Goal: Transaction & Acquisition: Subscribe to service/newsletter

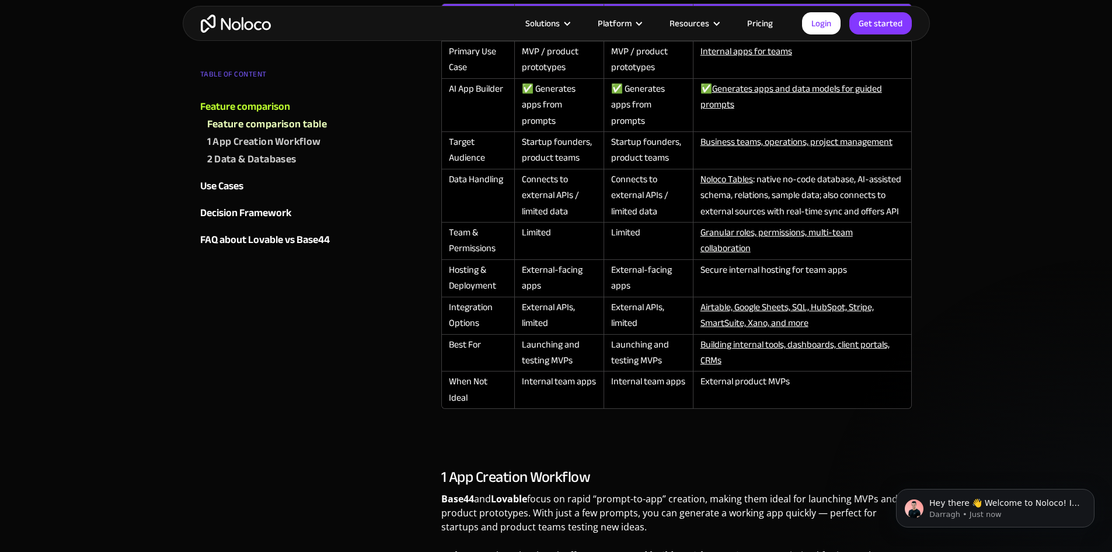
scroll to position [876, 0]
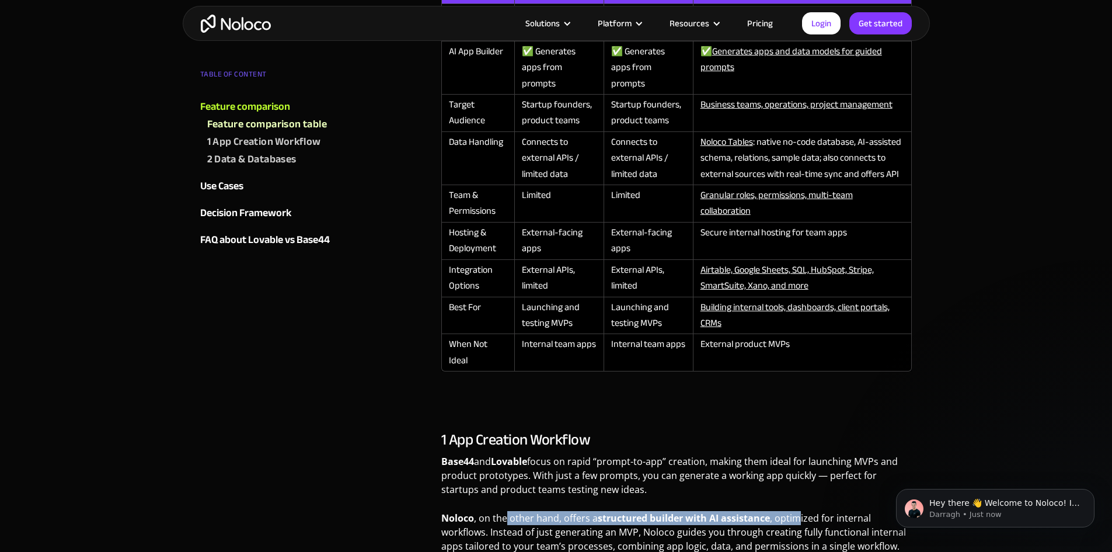
drag, startPoint x: 797, startPoint y: 502, endPoint x: 504, endPoint y: 504, distance: 292.4
click at [504, 511] on p "Noloco , on the other hand, offers a structured builder with AI assistance , op…" at bounding box center [676, 536] width 471 height 51
drag, startPoint x: 655, startPoint y: 519, endPoint x: 573, endPoint y: 511, distance: 82.8
click at [573, 511] on p "Noloco , on the other hand, offers a structured builder with AI assistance , op…" at bounding box center [676, 536] width 471 height 51
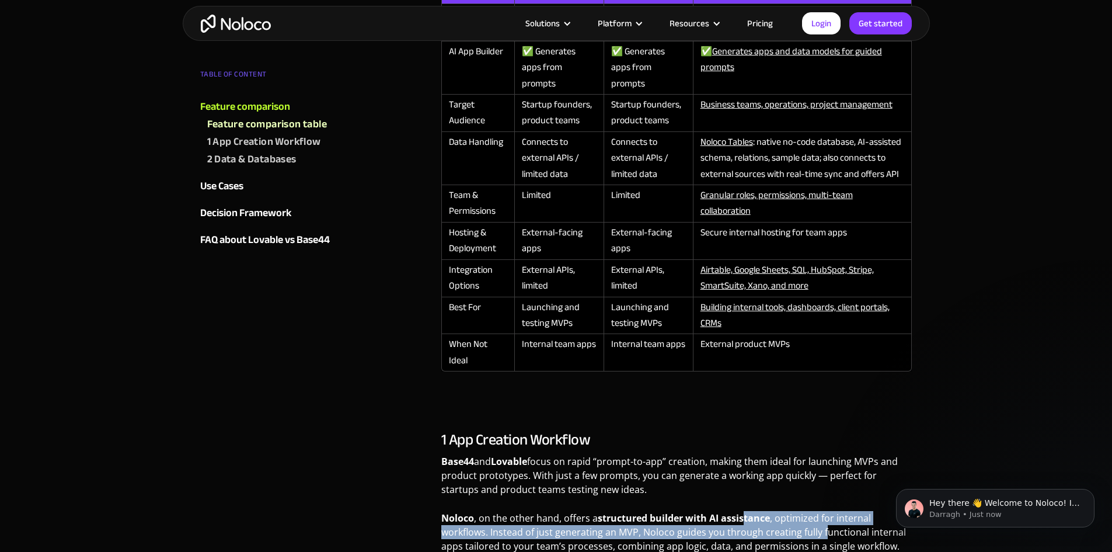
drag, startPoint x: 822, startPoint y: 521, endPoint x: 742, endPoint y: 507, distance: 81.2
click at [742, 511] on p "Noloco , on the other hand, offers a structured builder with AI assistance , op…" at bounding box center [676, 536] width 471 height 51
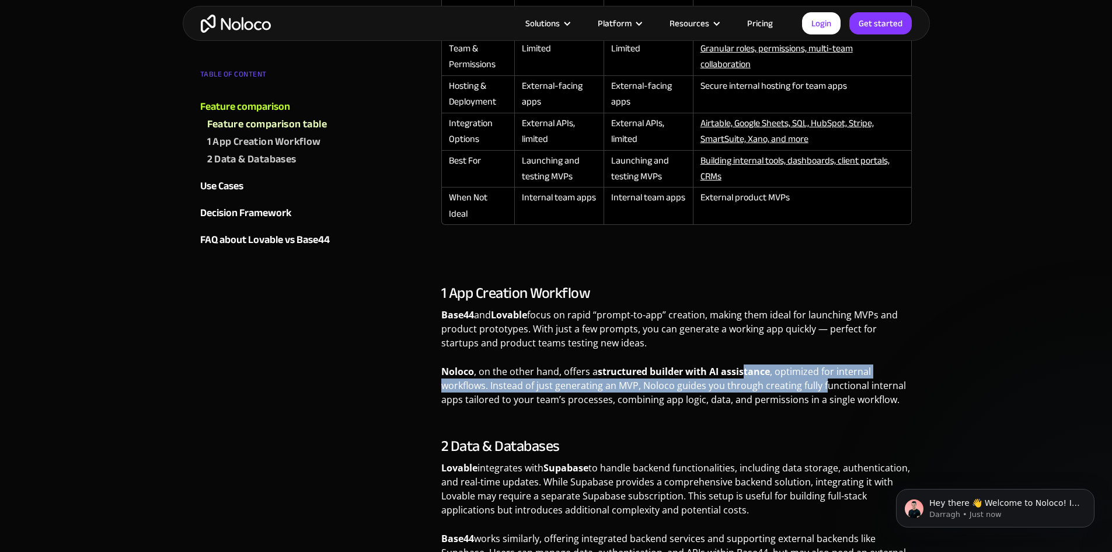
scroll to position [1051, 0]
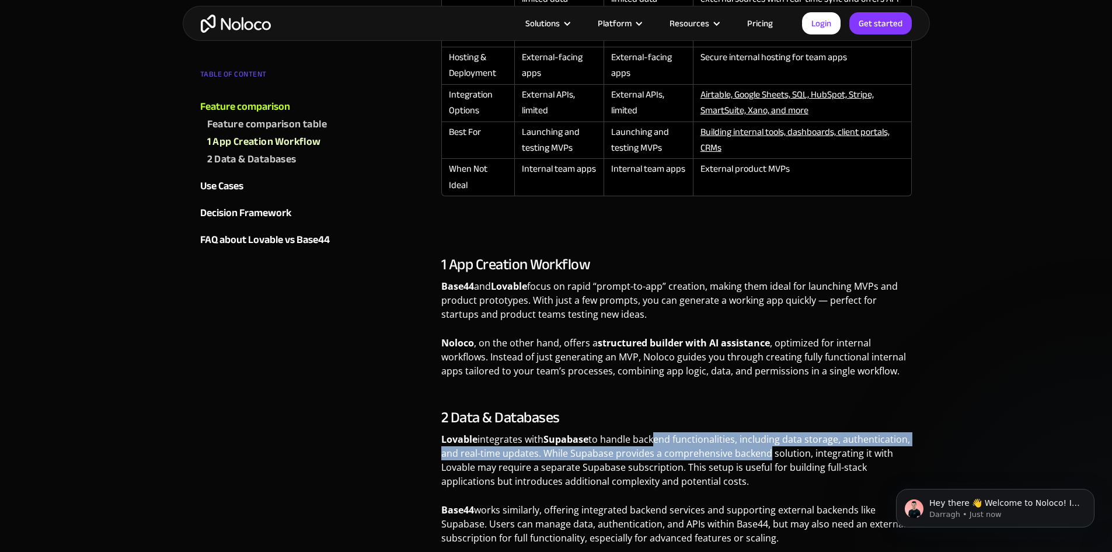
drag, startPoint x: 765, startPoint y: 436, endPoint x: 654, endPoint y: 424, distance: 111.5
click at [654, 432] on p "Lovable integrates with Supabase to handle backend functionalities, including d…" at bounding box center [676, 464] width 471 height 65
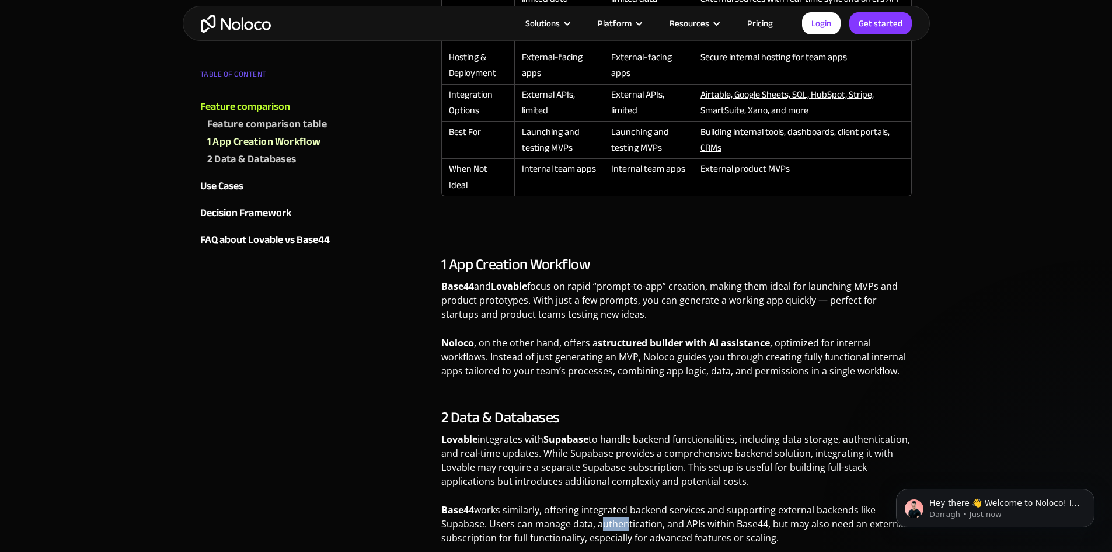
drag, startPoint x: 622, startPoint y: 504, endPoint x: 594, endPoint y: 505, distance: 28.6
click at [594, 505] on p "Base44 works similarly, offering integrated backend services and supporting ext…" at bounding box center [676, 528] width 471 height 51
drag, startPoint x: 574, startPoint y: 511, endPoint x: 567, endPoint y: 511, distance: 7.6
click at [567, 511] on p "Base44 works similarly, offering integrated backend services and supporting ext…" at bounding box center [676, 528] width 471 height 51
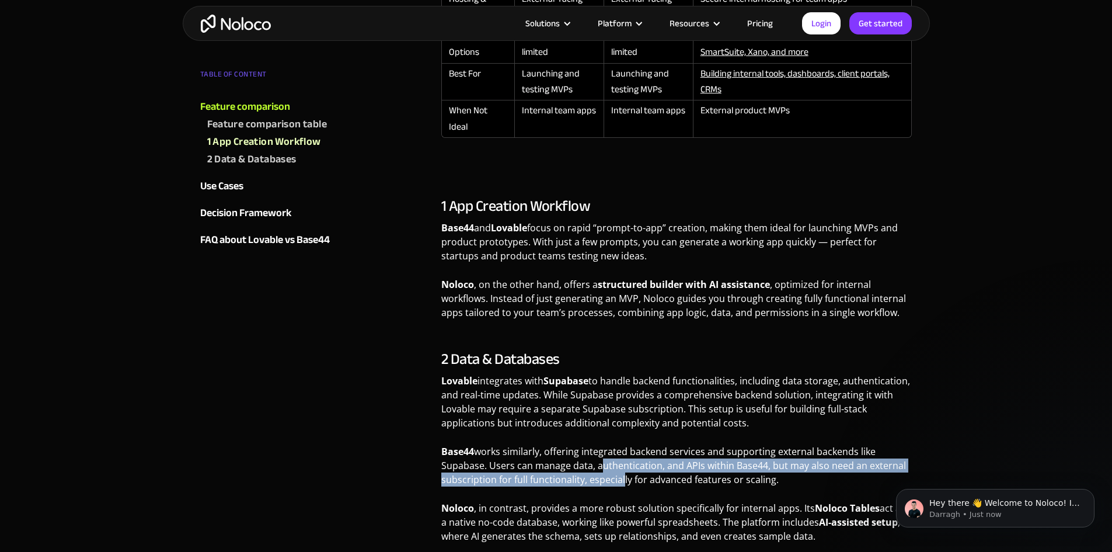
drag, startPoint x: 619, startPoint y: 462, endPoint x: 597, endPoint y: 449, distance: 25.3
click at [597, 449] on p "Base44 works similarly, offering integrated backend services and supporting ext…" at bounding box center [676, 469] width 471 height 51
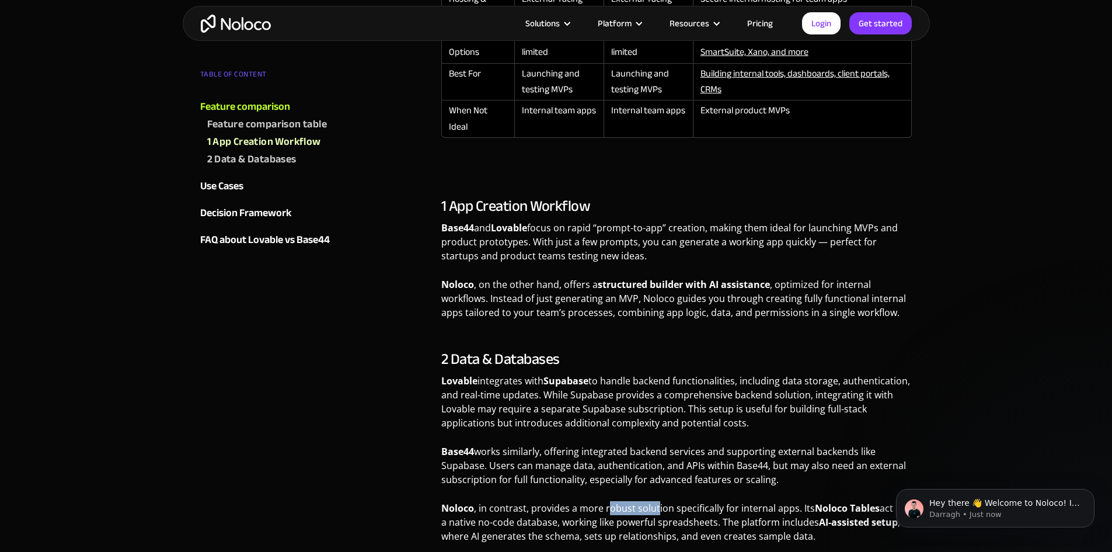
drag, startPoint x: 656, startPoint y: 491, endPoint x: 605, endPoint y: 491, distance: 50.8
click at [605, 501] on p "Noloco , in contrast, provides a more robust solution specifically for internal…" at bounding box center [676, 526] width 471 height 51
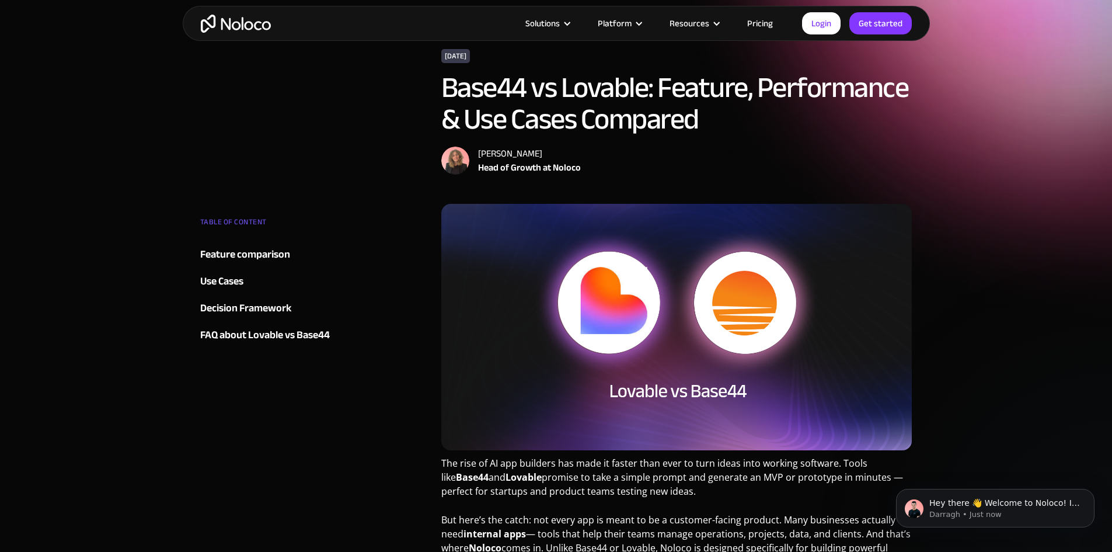
scroll to position [0, 0]
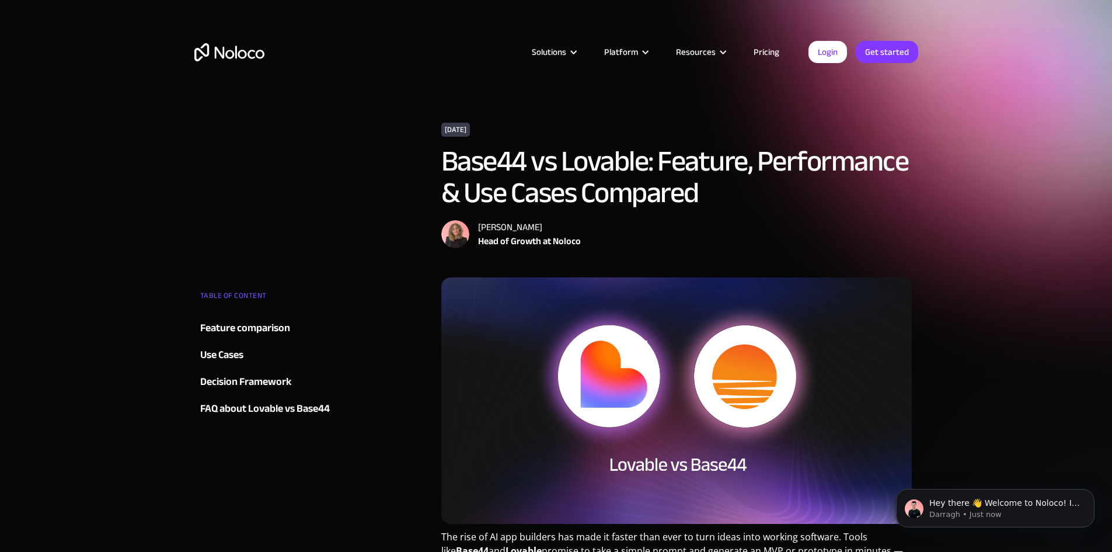
click at [776, 53] on link "Pricing" at bounding box center [766, 51] width 55 height 15
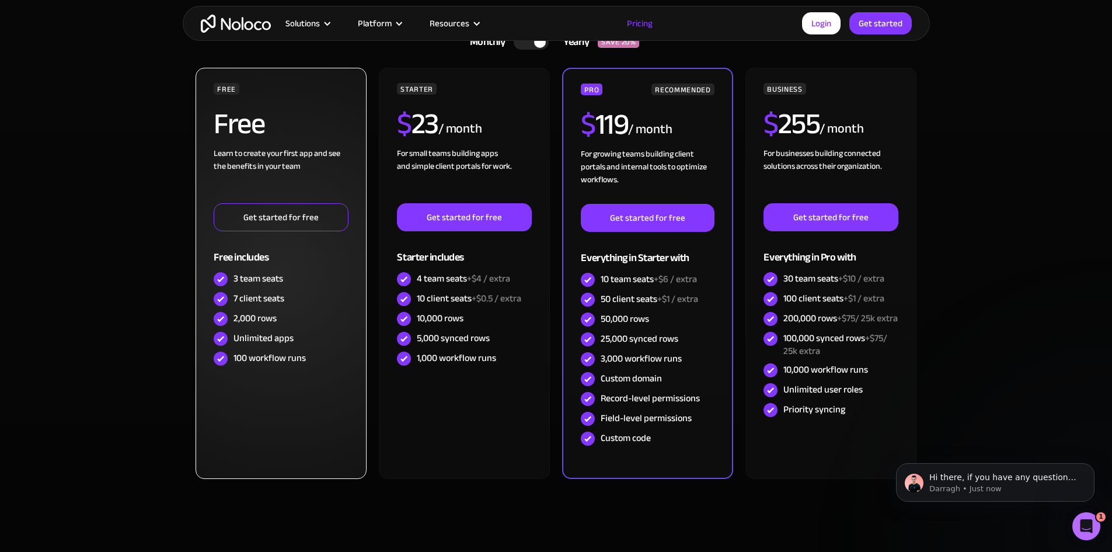
click at [287, 219] on link "Get started for free" at bounding box center [281, 217] width 134 height 28
click at [311, 211] on link "Get started for free" at bounding box center [281, 217] width 134 height 28
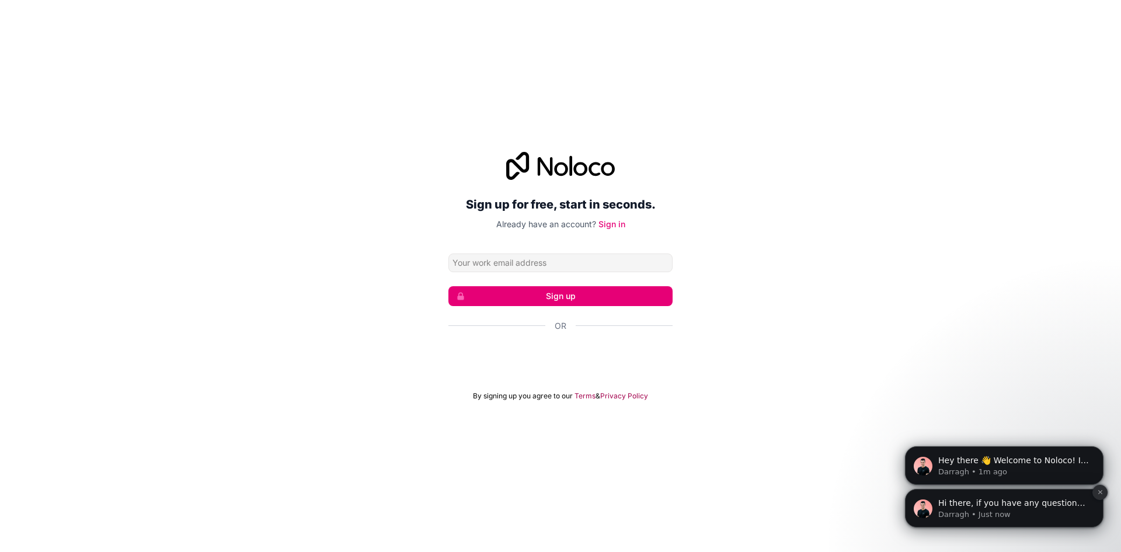
click at [1100, 494] on icon "Dismiss notification" at bounding box center [1100, 492] width 6 height 6
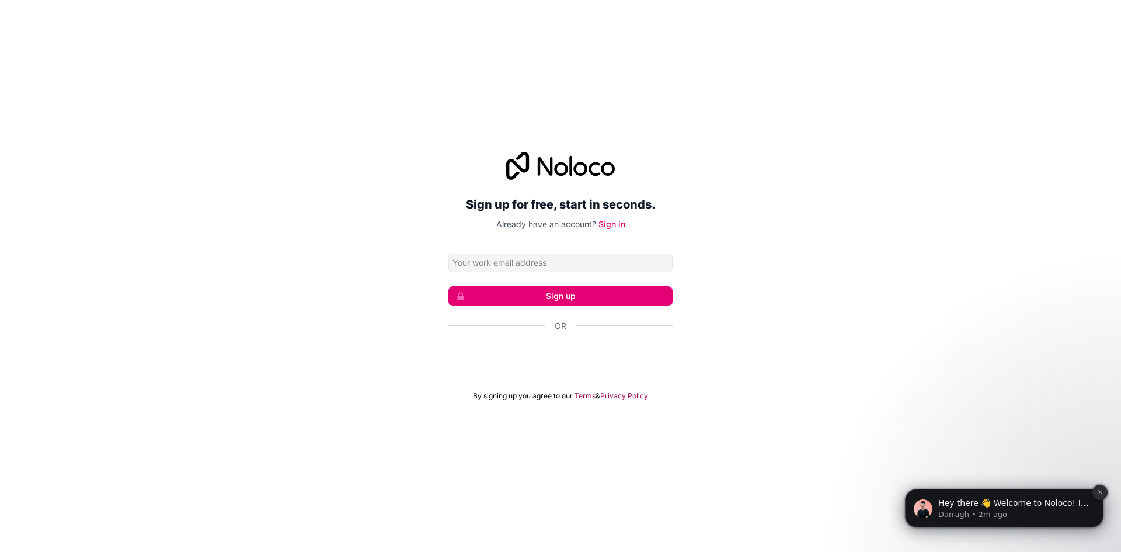
click at [1098, 491] on icon "Dismiss notification" at bounding box center [1099, 492] width 4 height 4
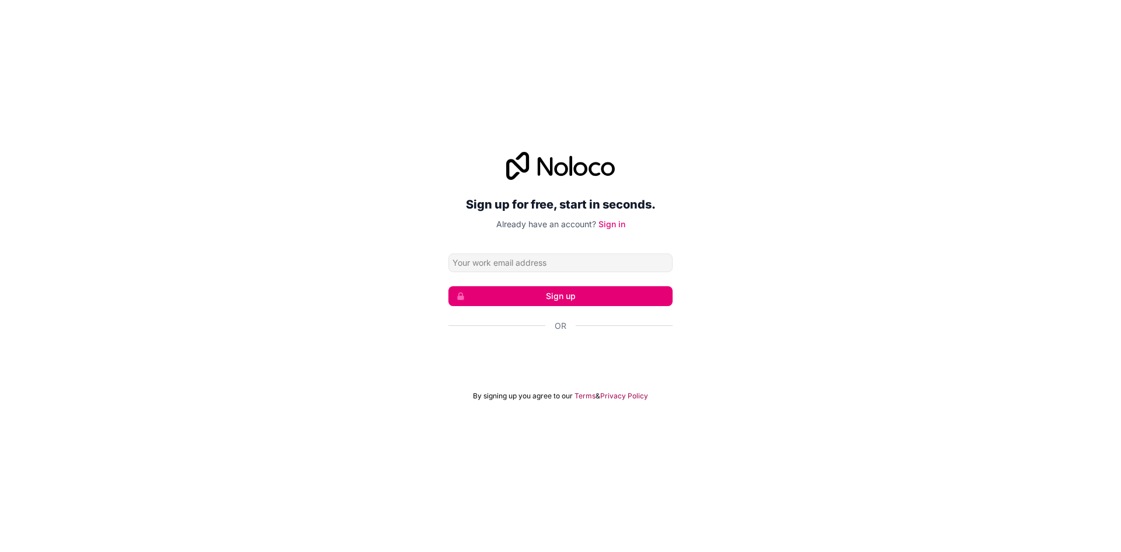
click at [869, 358] on div "Sign up for free, start in seconds. Already have an account? Sign in Sign up Or…" at bounding box center [560, 275] width 1121 height 281
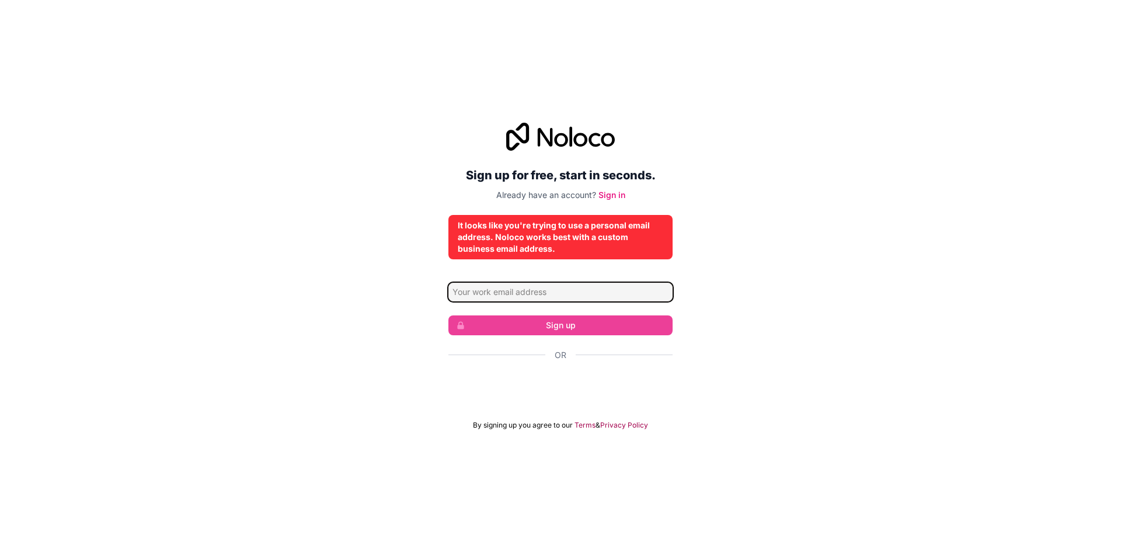
click at [607, 293] on input "Email address" at bounding box center [560, 292] width 224 height 19
click at [831, 311] on div "Sign up for free, start in seconds. Already have an account? Sign in It looks l…" at bounding box center [560, 276] width 1121 height 340
click at [570, 294] on input "[EMAIL_ADDRESS][DOMAIN_NAME]" at bounding box center [560, 292] width 224 height 19
click at [597, 298] on input "[EMAIL_ADDRESS][DOMAIN_NAME]" at bounding box center [560, 292] width 224 height 19
drag, startPoint x: 602, startPoint y: 298, endPoint x: 243, endPoint y: 251, distance: 361.4
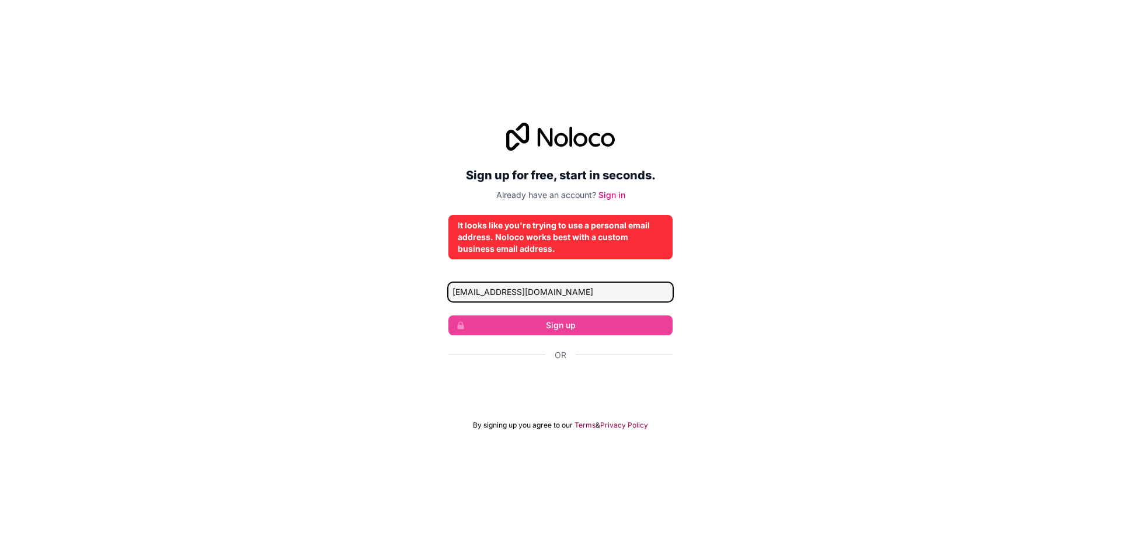
click at [243, 251] on div "Sign up for free, start in seconds. Already have an account? Sign in It looks l…" at bounding box center [560, 276] width 1121 height 340
click at [474, 289] on input "[EMAIL_ADDRESS][DOMAIN_NAME]" at bounding box center [560, 292] width 224 height 19
click at [480, 291] on input "[EMAIL_ADDRESS][DOMAIN_NAME]" at bounding box center [560, 292] width 224 height 19
click at [562, 288] on input "[PERSON_NAME].[PERSON_NAME]@gbd-res" at bounding box center [560, 292] width 224 height 19
type input "[PERSON_NAME][EMAIL_ADDRESS][PERSON_NAME][DOMAIN_NAME]"
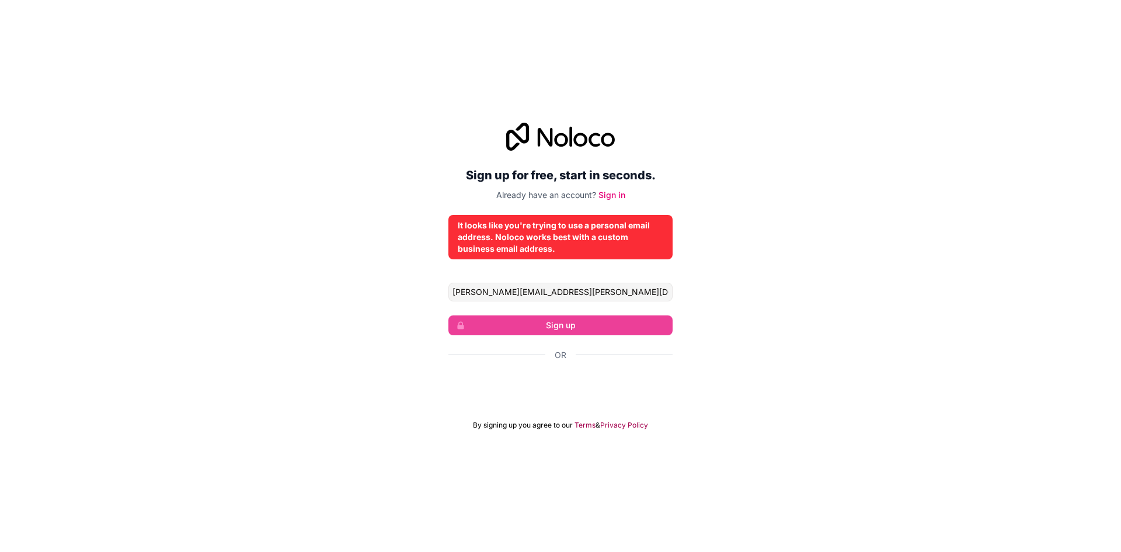
click at [778, 298] on div "Sign up for free, start in seconds. Already have an account? Sign in It looks l…" at bounding box center [560, 276] width 1121 height 340
click at [498, 283] on input "[PERSON_NAME][EMAIL_ADDRESS][PERSON_NAME][DOMAIN_NAME]" at bounding box center [560, 292] width 224 height 19
click at [587, 290] on input "[PERSON_NAME][EMAIL_ADDRESS][PERSON_NAME][DOMAIN_NAME]" at bounding box center [560, 292] width 224 height 19
